Goal: Find contact information: Find contact information

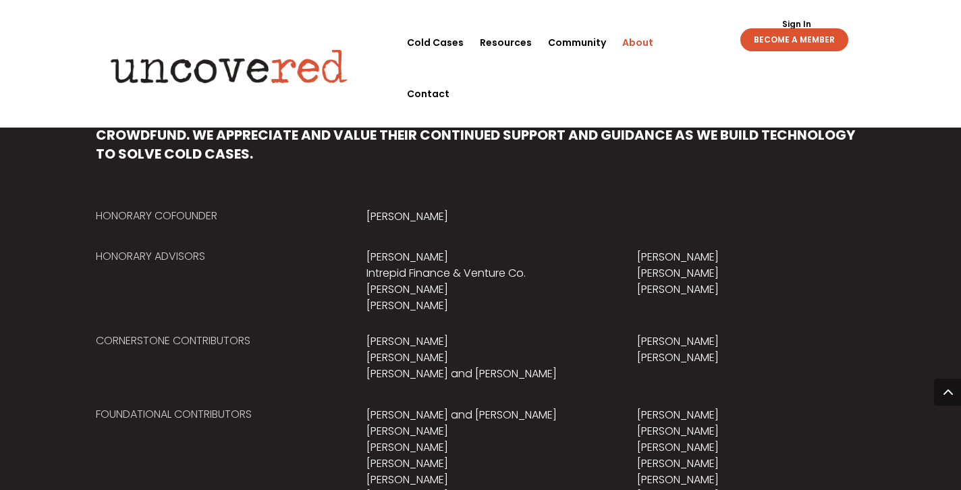
scroll to position [804, 0]
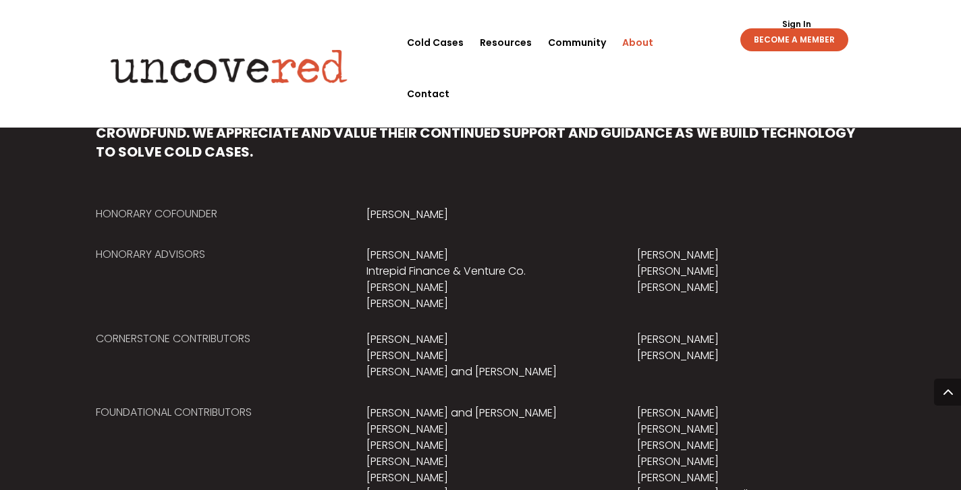
click at [407, 362] on p "Austin Westerfeld Bob Roudebush Chad and Jackie Myers" at bounding box center [480, 355] width 228 height 49
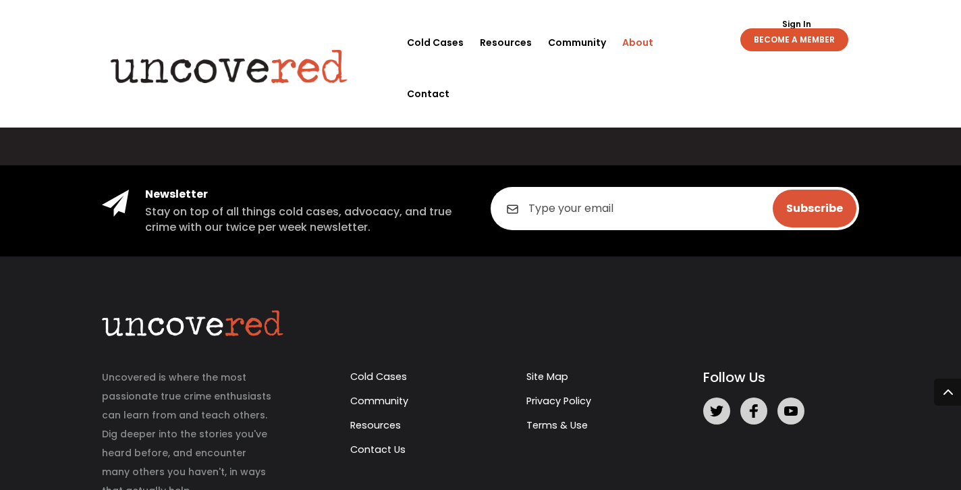
scroll to position [1883, 0]
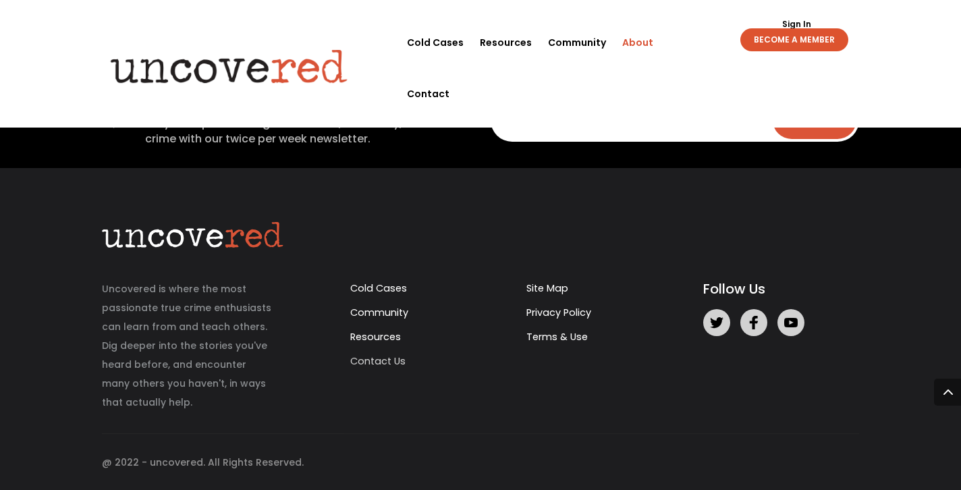
click at [388, 362] on link "Contact Us" at bounding box center [377, 360] width 55 height 13
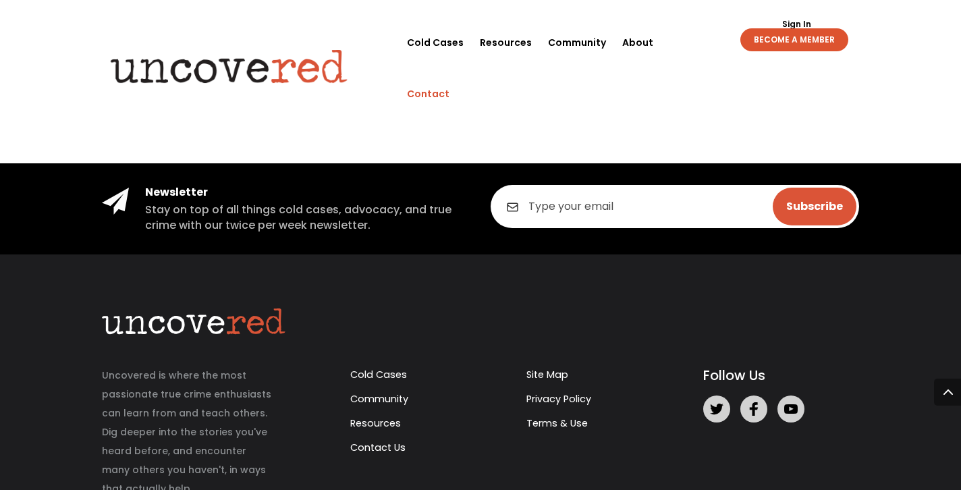
scroll to position [820, 0]
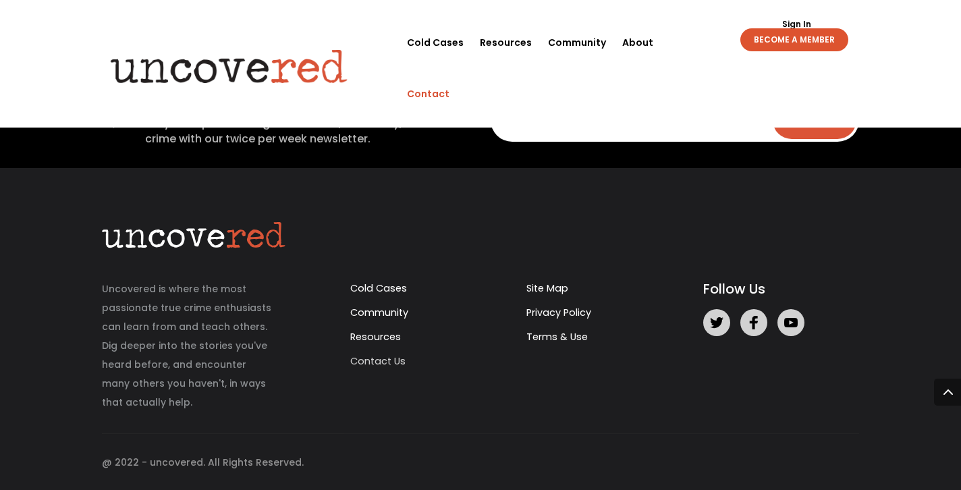
click at [391, 358] on link "Contact Us" at bounding box center [377, 360] width 55 height 13
